Goal: Check status: Check status

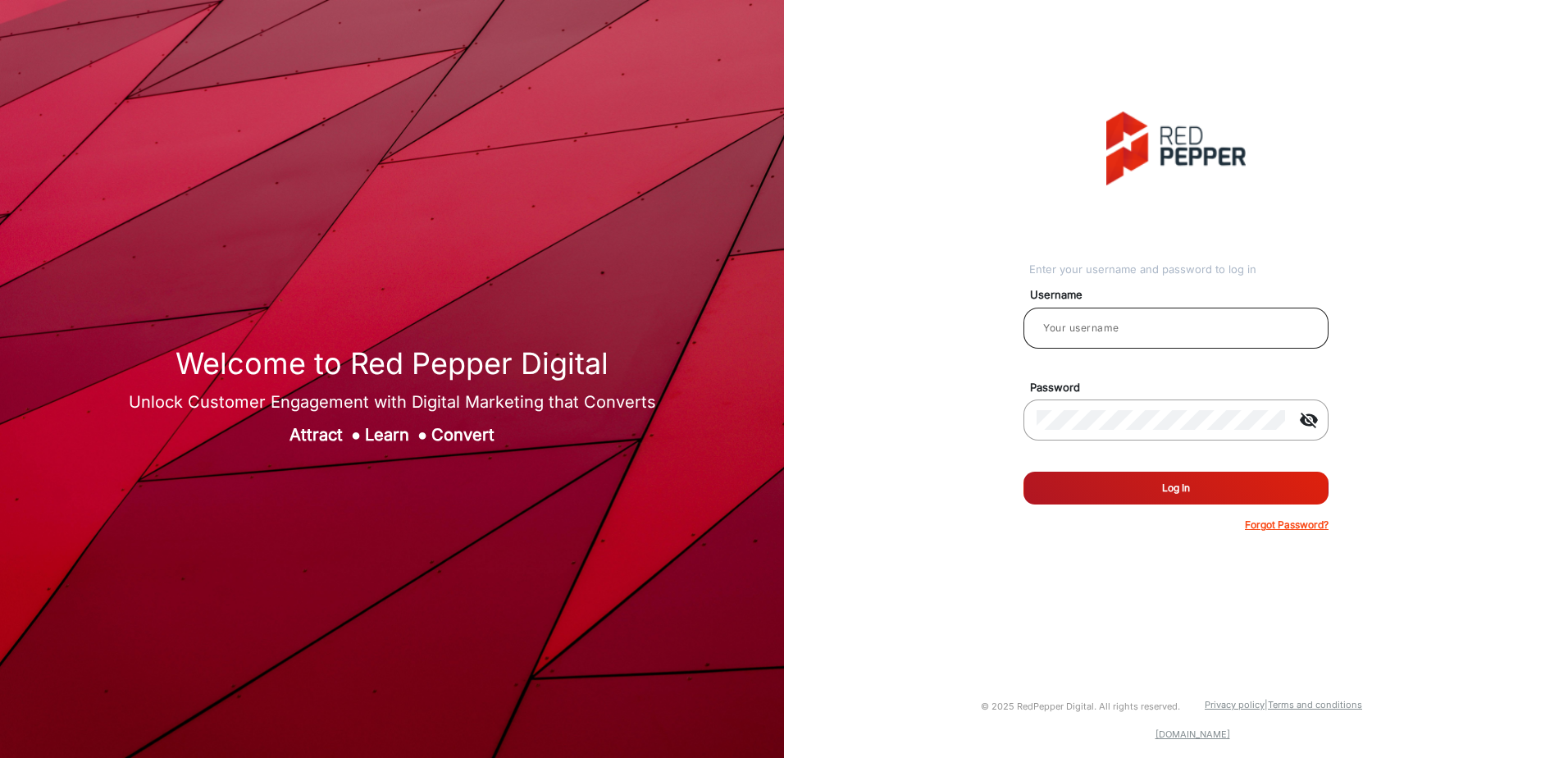
type input "aballard"
click at [1160, 468] on form "Username aballard Password visibility_off Remember me Log In Forgot Password?" at bounding box center [1176, 404] width 305 height 255
click at [1158, 485] on button "Log In" at bounding box center [1176, 488] width 305 height 33
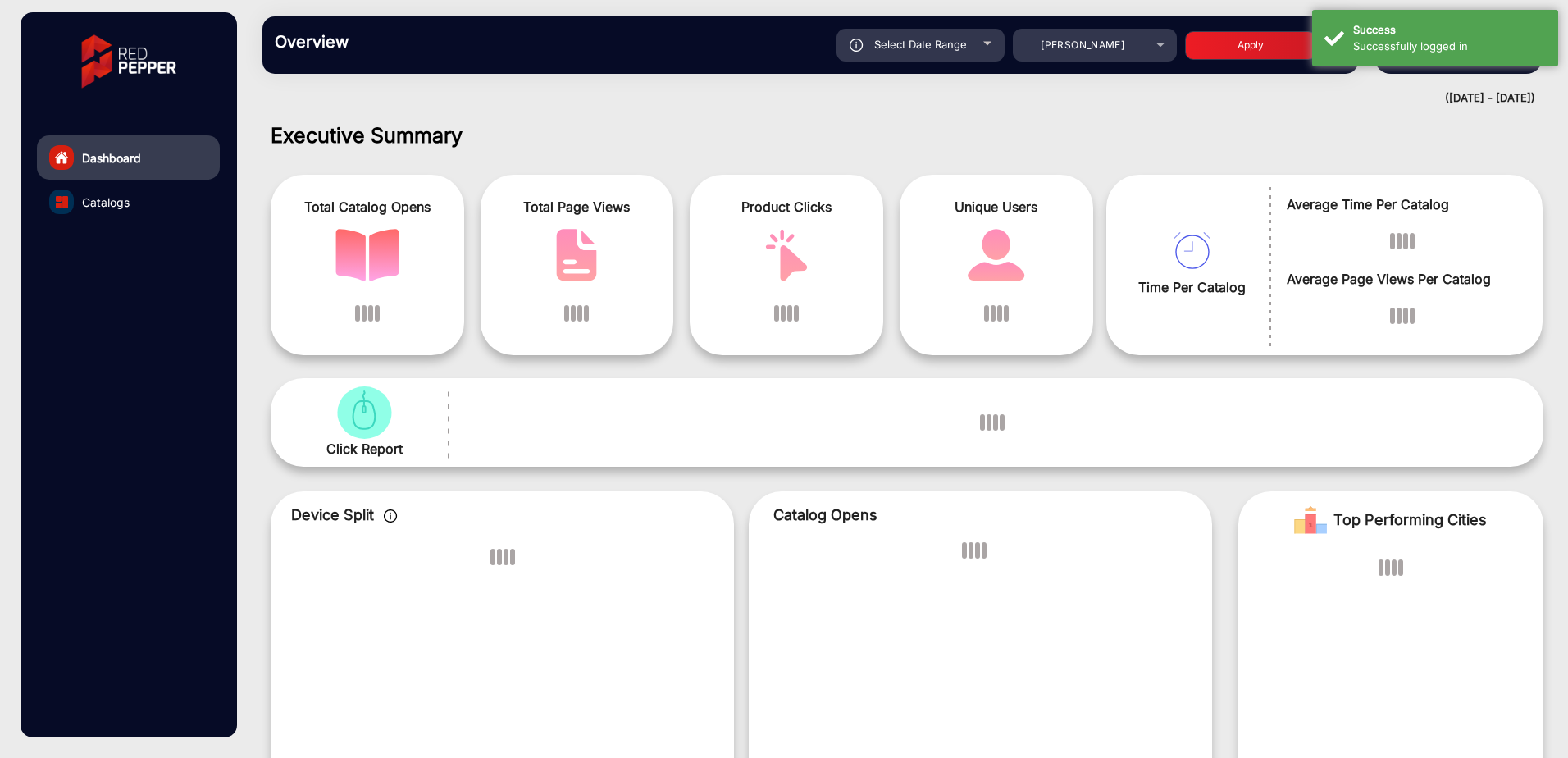
scroll to position [12, 0]
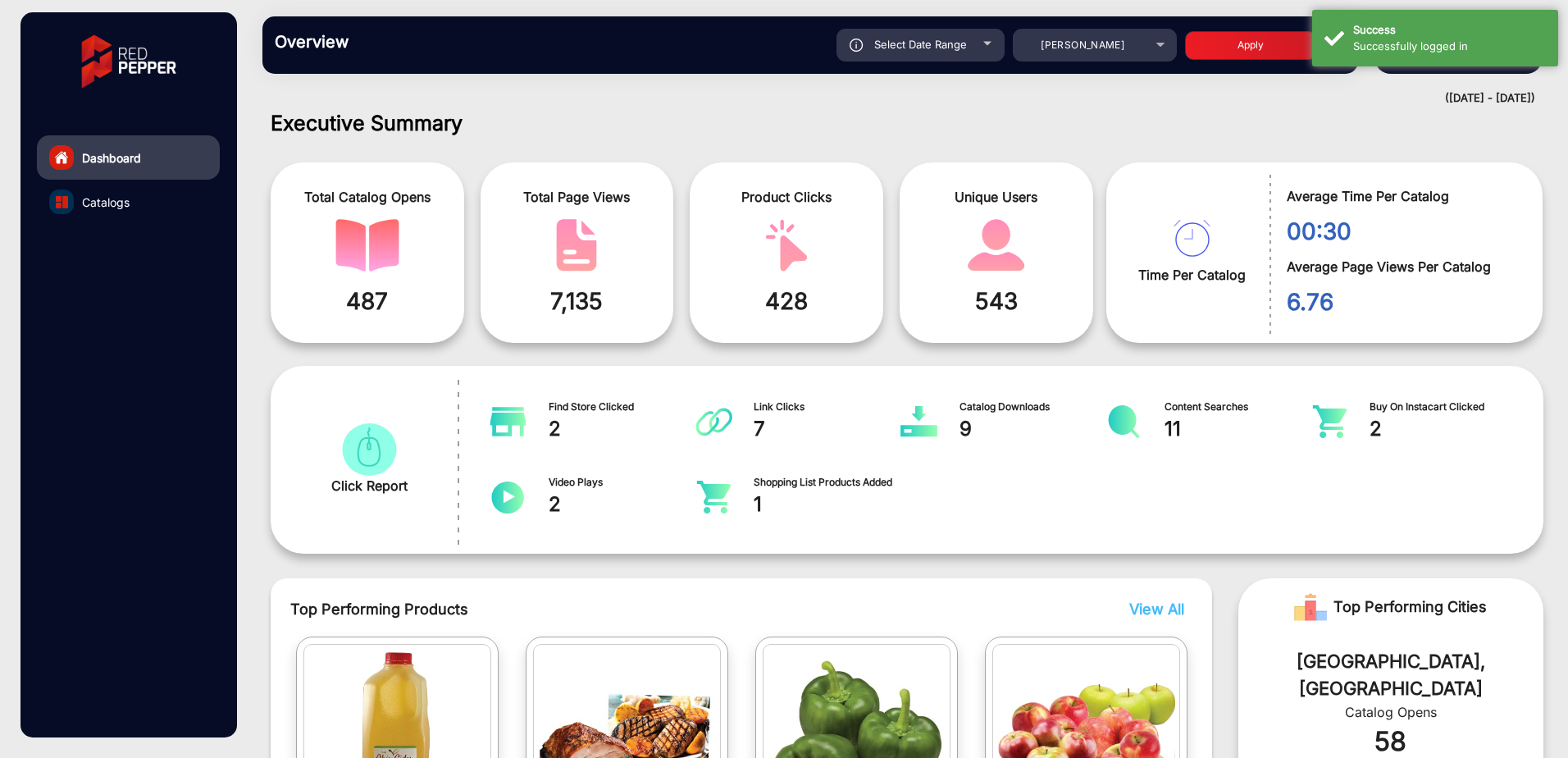
click at [946, 50] on span "Select Date Range" at bounding box center [921, 45] width 92 height 13
type input "[DATE]"
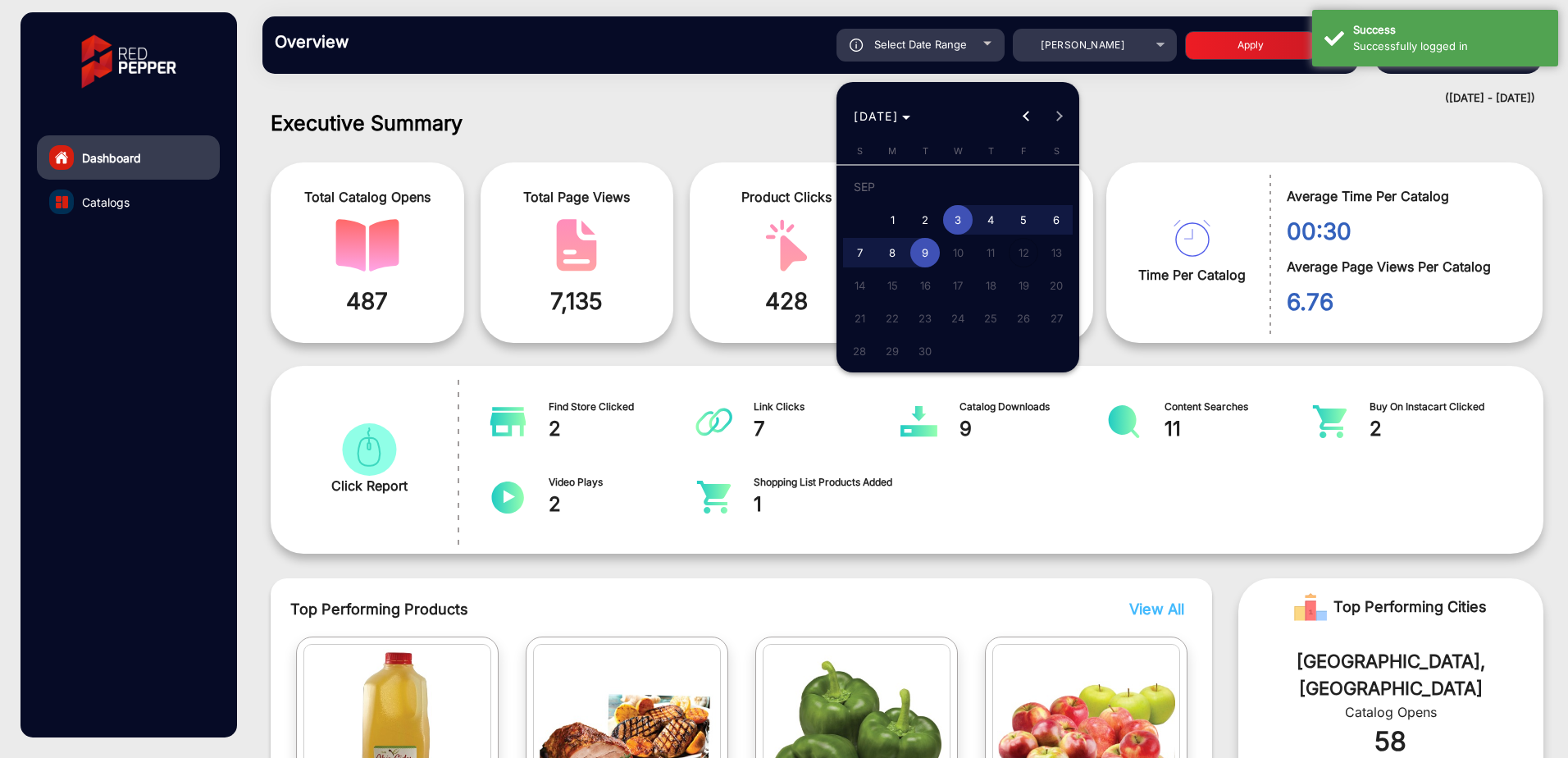
click at [952, 251] on span "10" at bounding box center [958, 253] width 30 height 30
click at [627, 128] on div at bounding box center [784, 379] width 1568 height 758
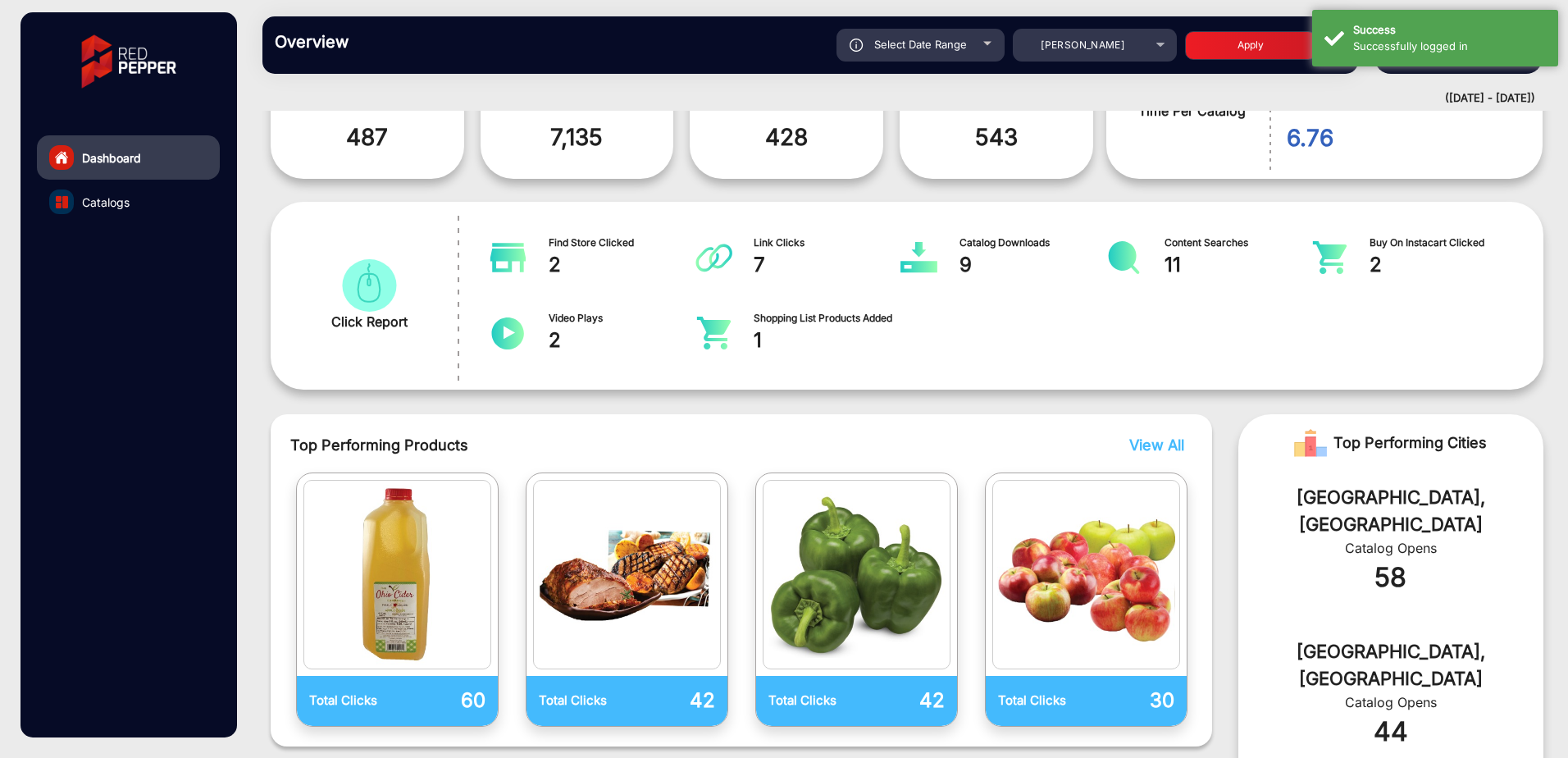
scroll to position [94, 0]
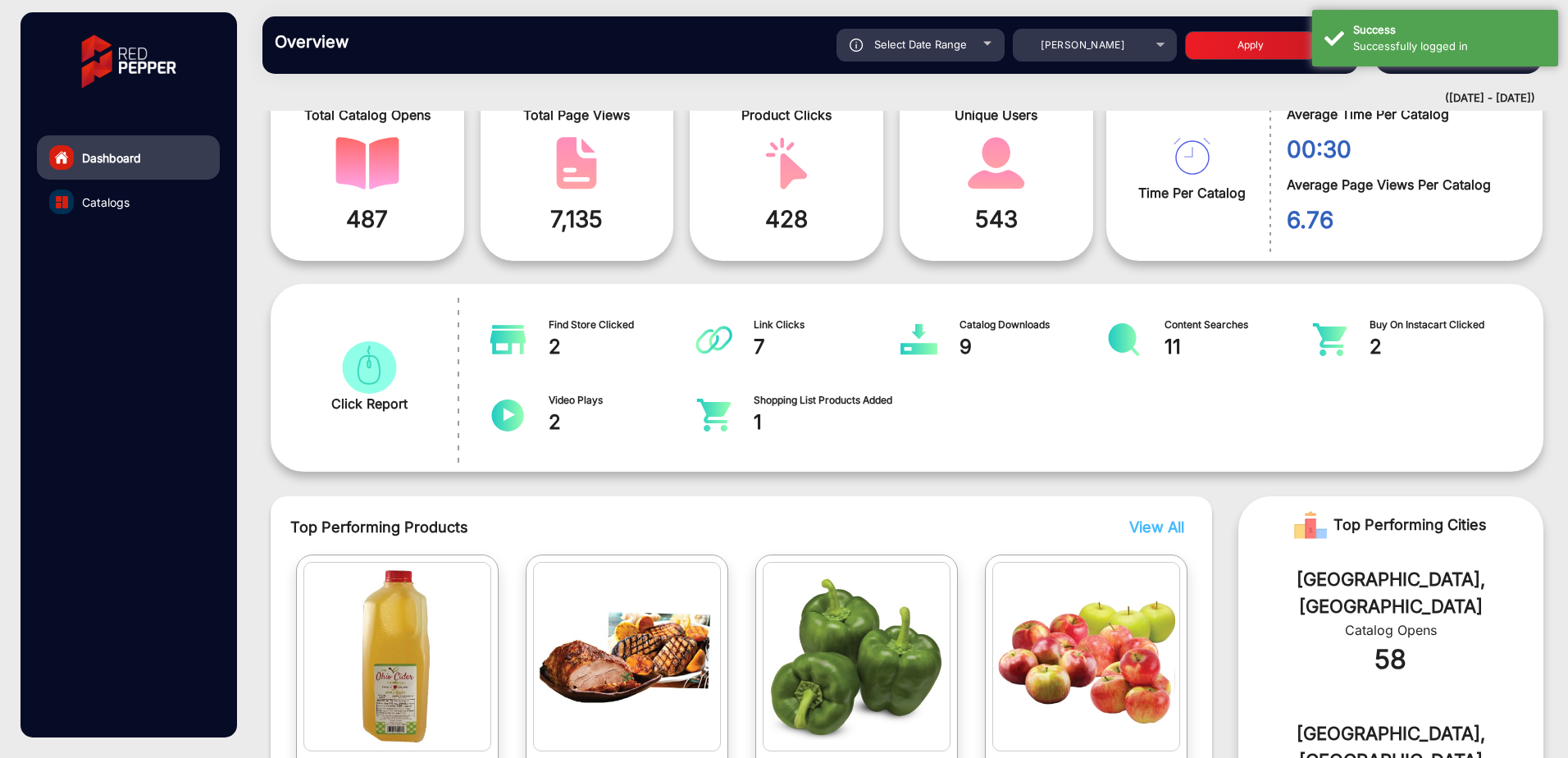
click at [405, 206] on span "487" at bounding box center [367, 219] width 169 height 35
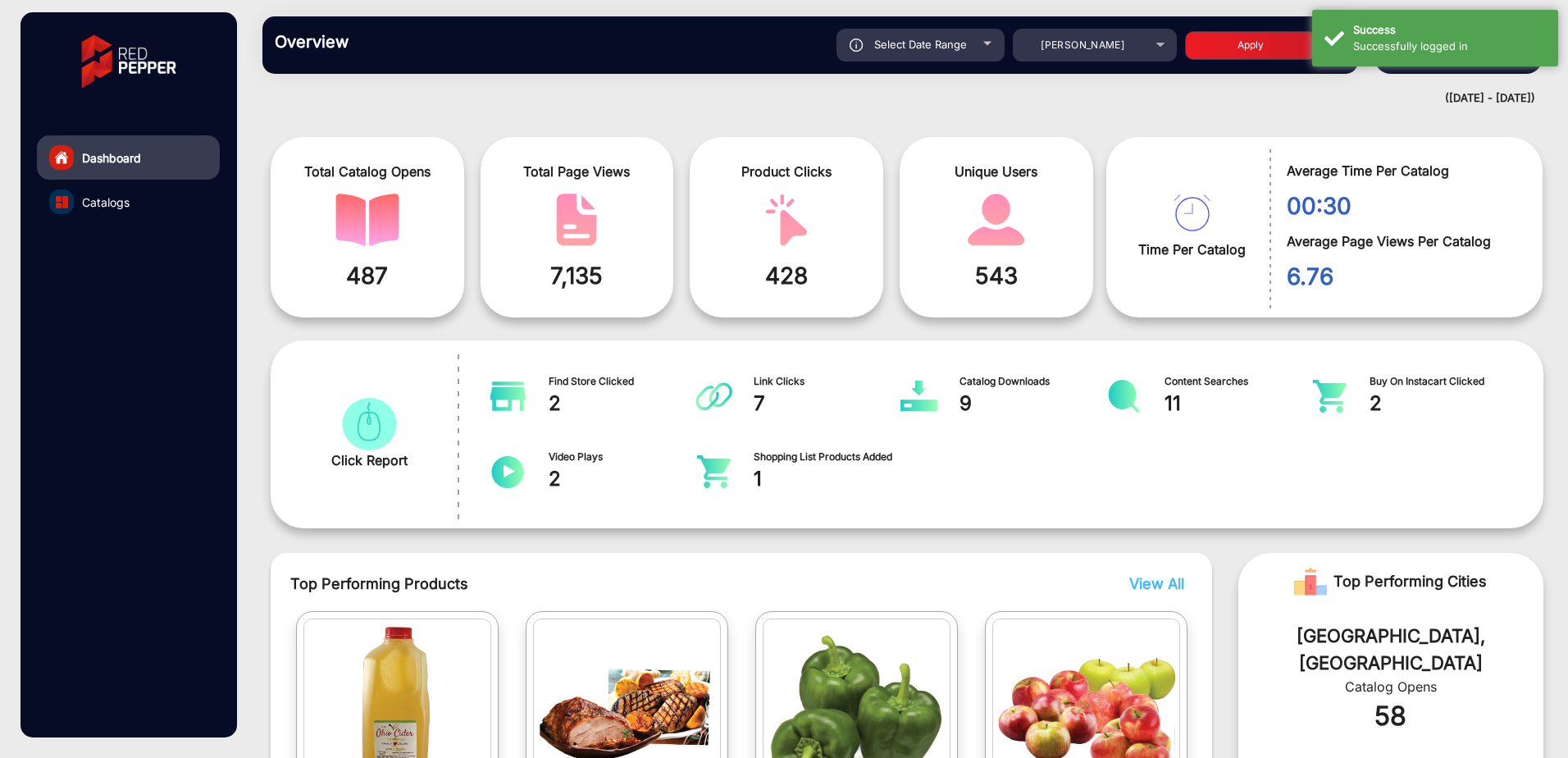
scroll to position [0, 0]
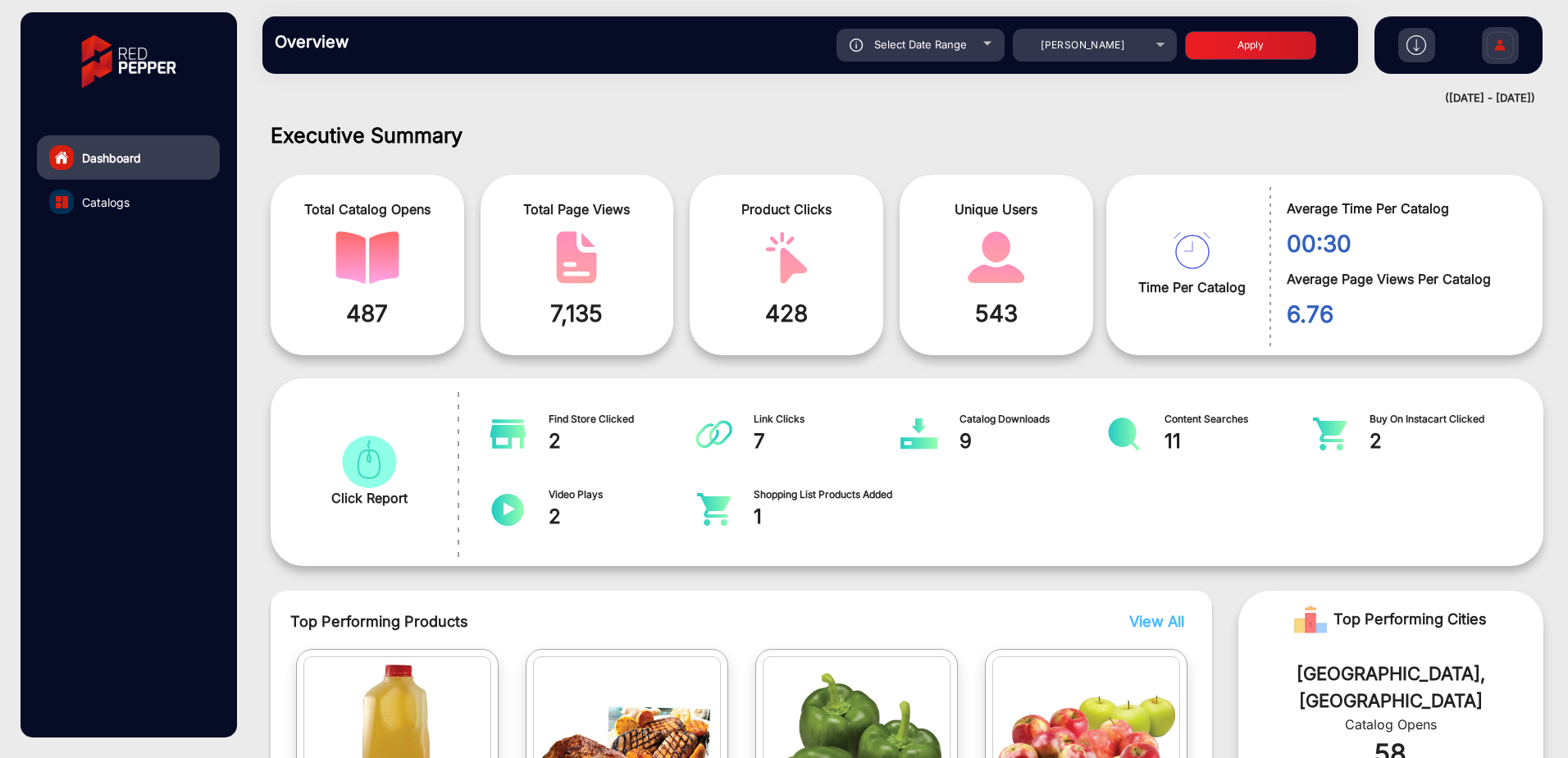
drag, startPoint x: 1514, startPoint y: 104, endPoint x: 1503, endPoint y: 97, distance: 13.0
click at [1512, 104] on div "([DATE] - [DATE])" at bounding box center [890, 98] width 1289 height 16
click at [1444, 80] on div "Overview Reports Understand what makes your customers tick and learn how they a…" at bounding box center [907, 45] width 1322 height 90
click at [1505, 49] on img at bounding box center [1500, 48] width 35 height 58
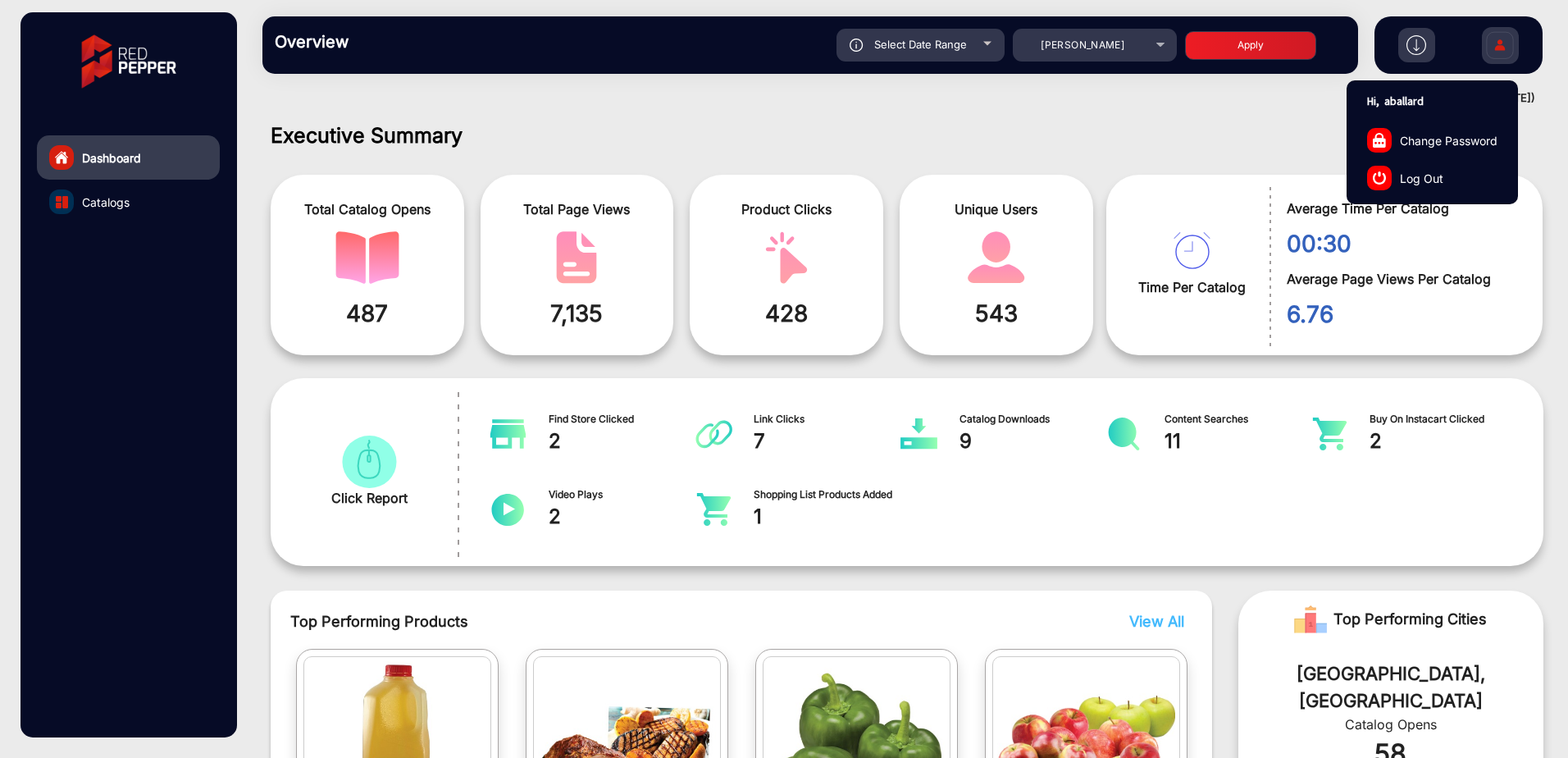
click at [1160, 116] on div "Executive Summary Total Catalog Opens 487 Total Page Views 7,135 Product Clicks…" at bounding box center [907, 435] width 1322 height 648
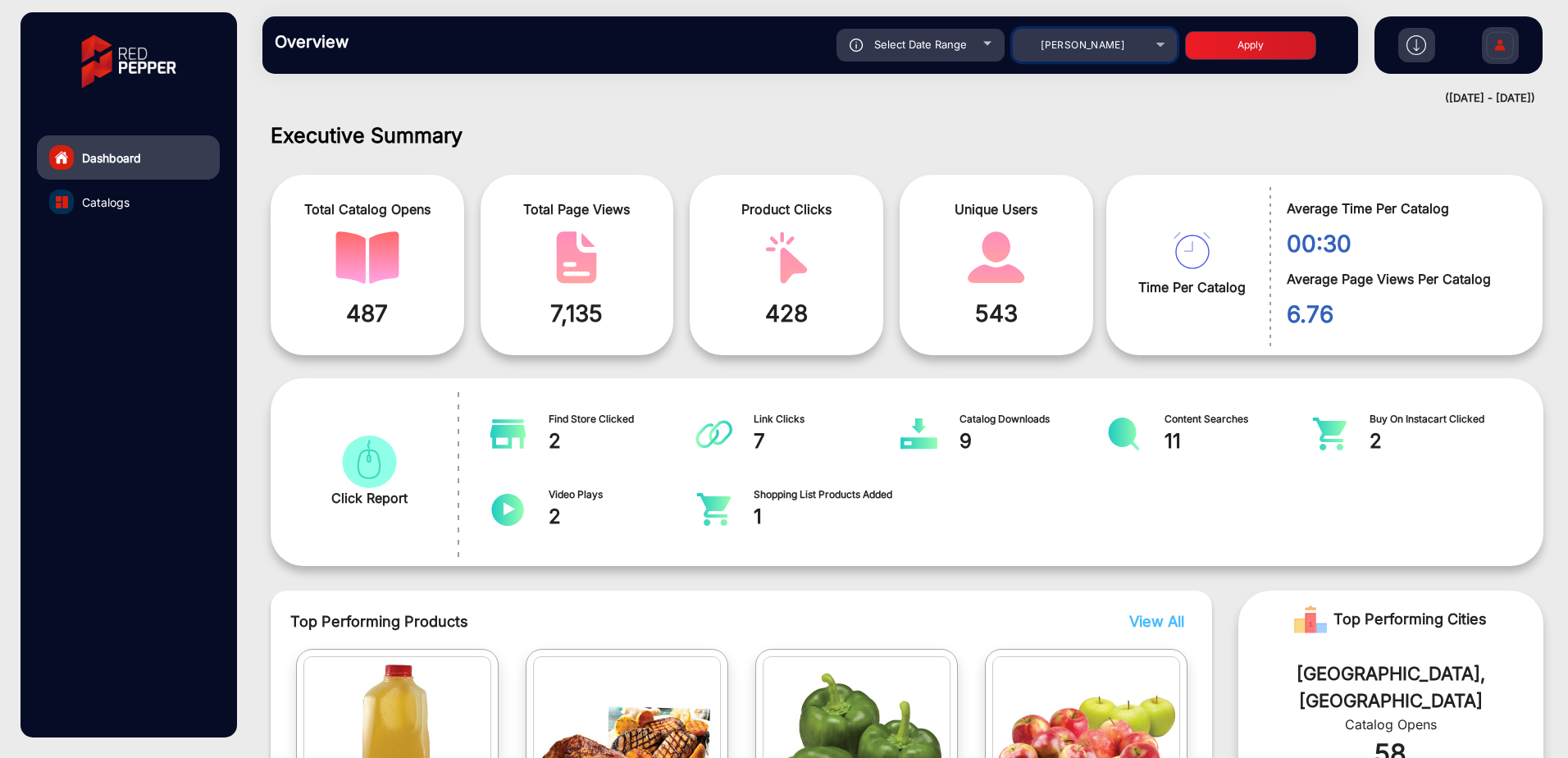
click at [1047, 44] on div "[PERSON_NAME]" at bounding box center [1082, 45] width 131 height 20
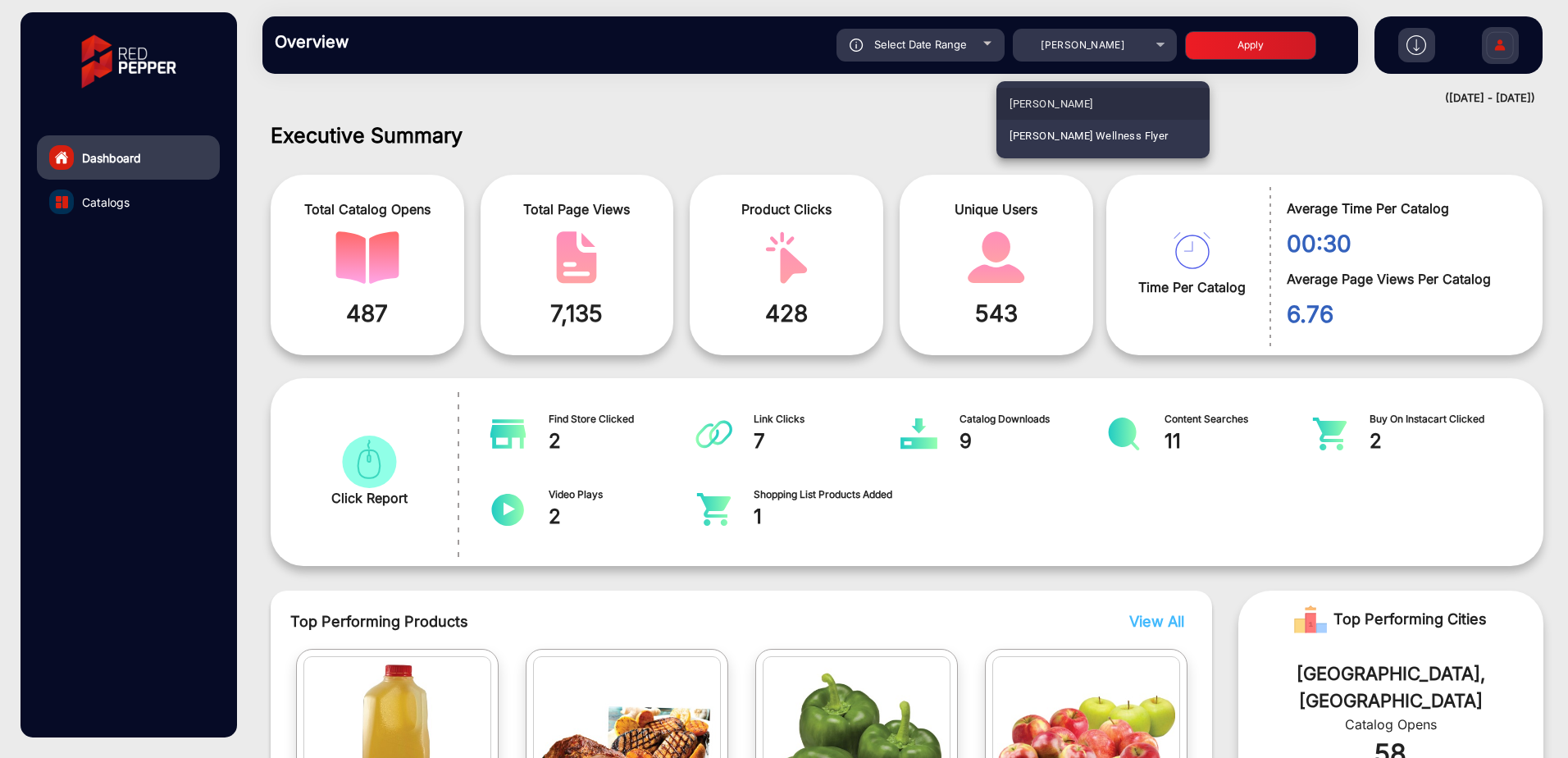
click at [1043, 102] on span "[PERSON_NAME]" at bounding box center [1051, 103] width 82 height 32
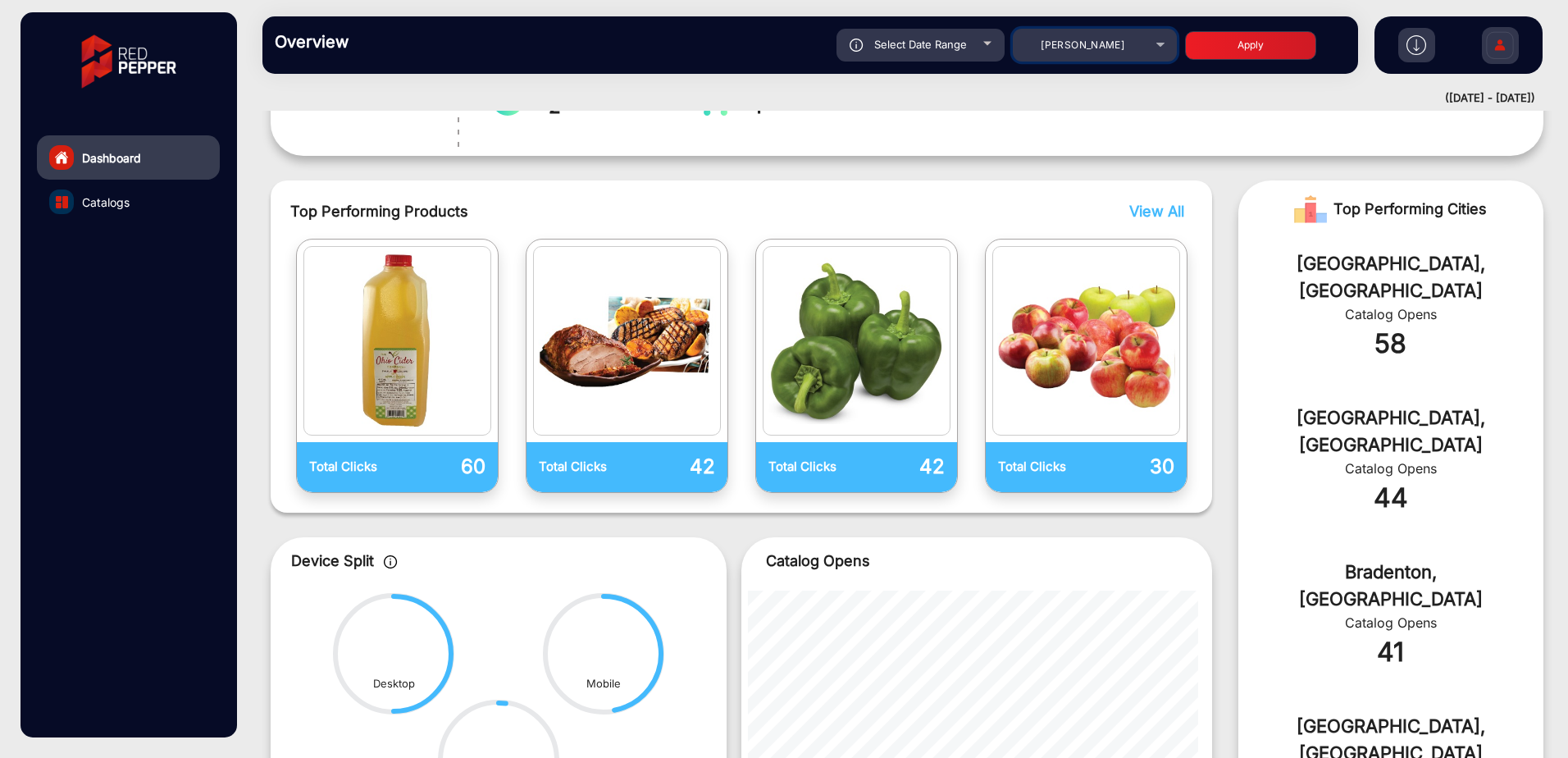
scroll to position [492, 0]
